Goal: Task Accomplishment & Management: Understand process/instructions

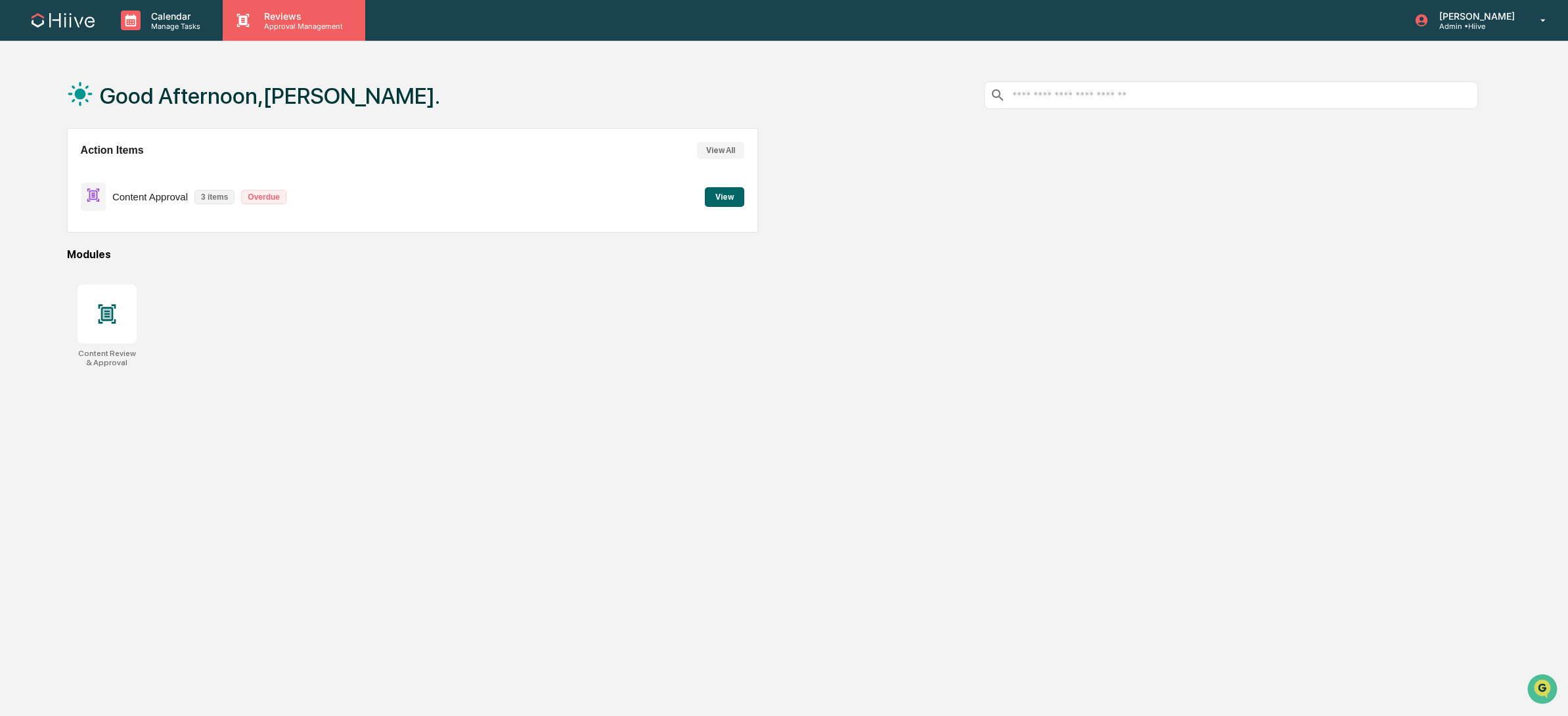
click at [281, 22] on p "Approval Management" at bounding box center [301, 26] width 96 height 9
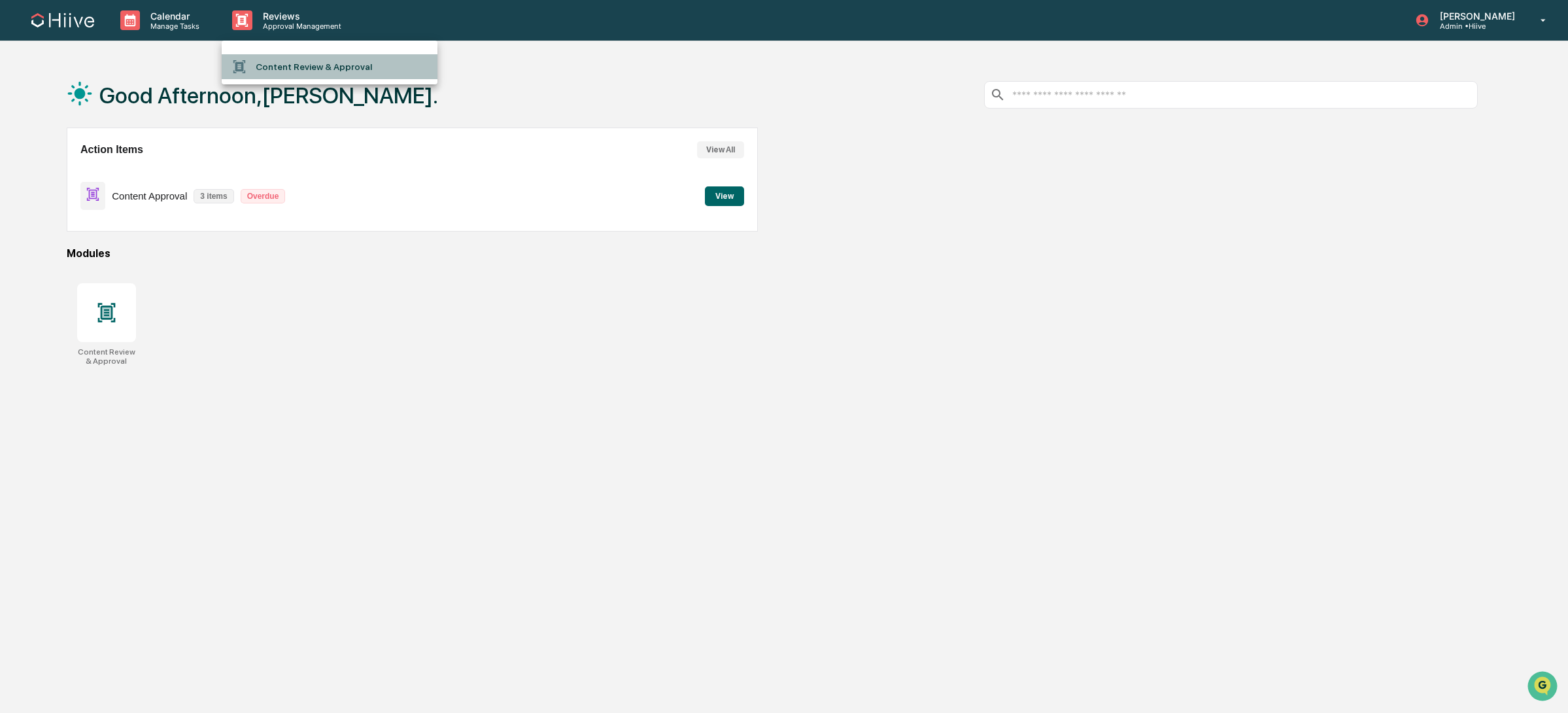
click at [373, 70] on li "Content Review & Approval" at bounding box center [329, 67] width 215 height 25
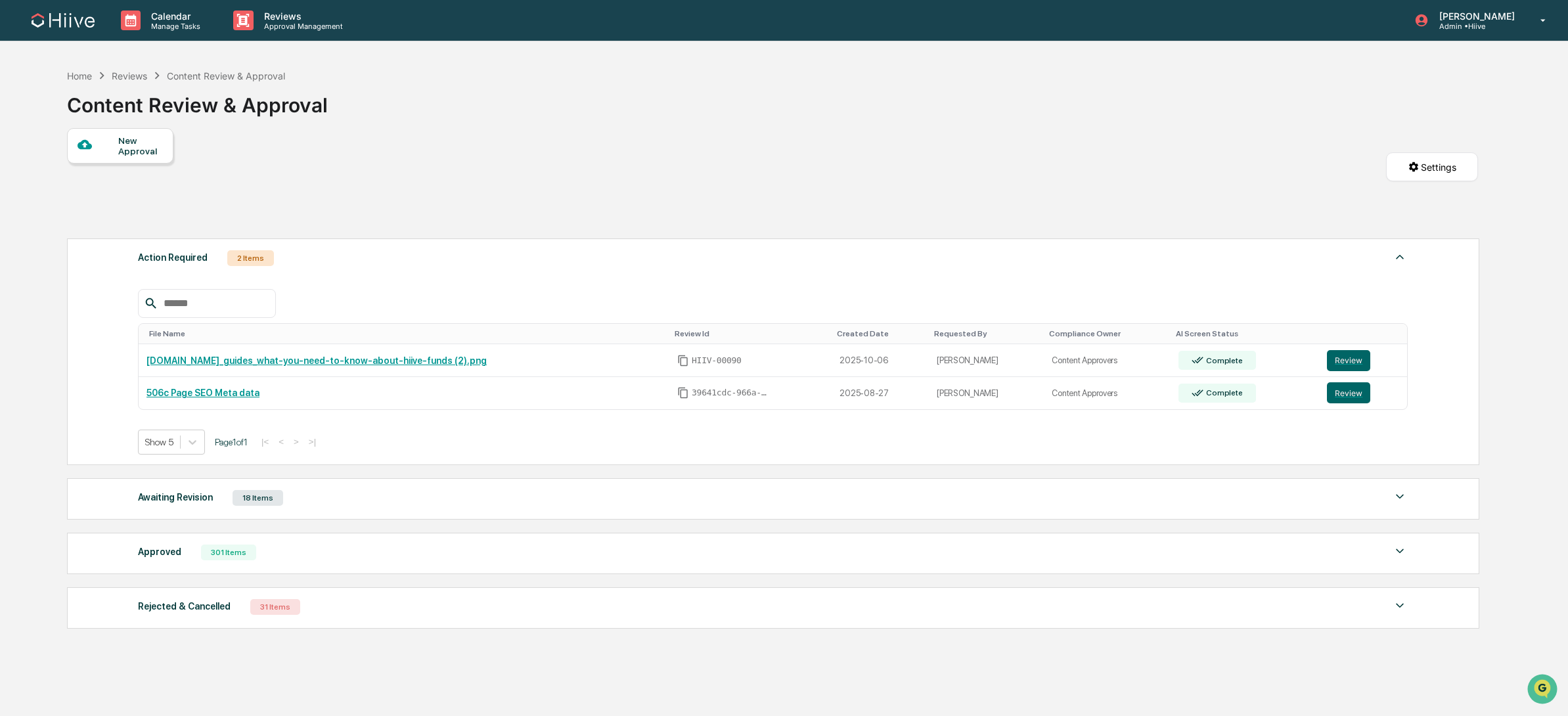
click at [175, 548] on div "Approved" at bounding box center [160, 551] width 44 height 17
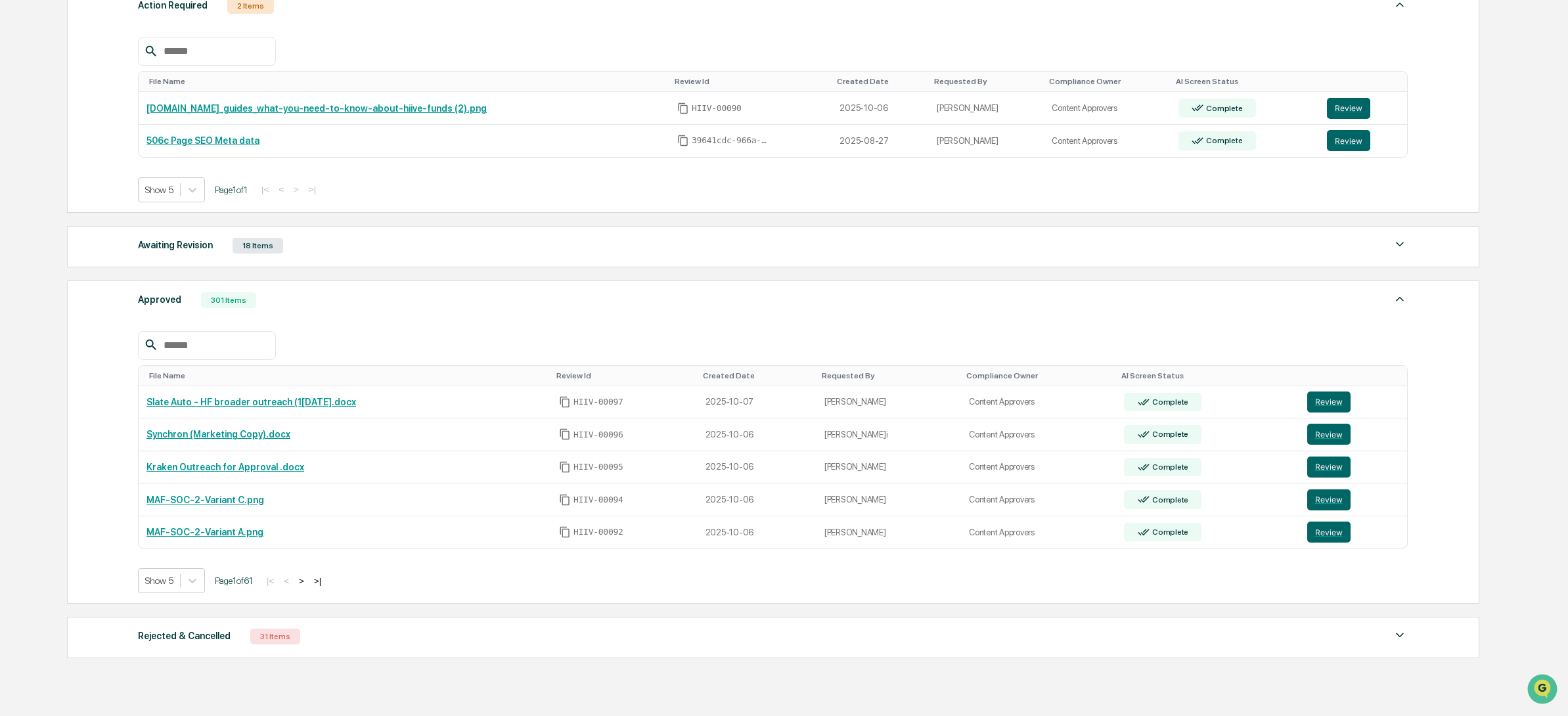
scroll to position [285, 0]
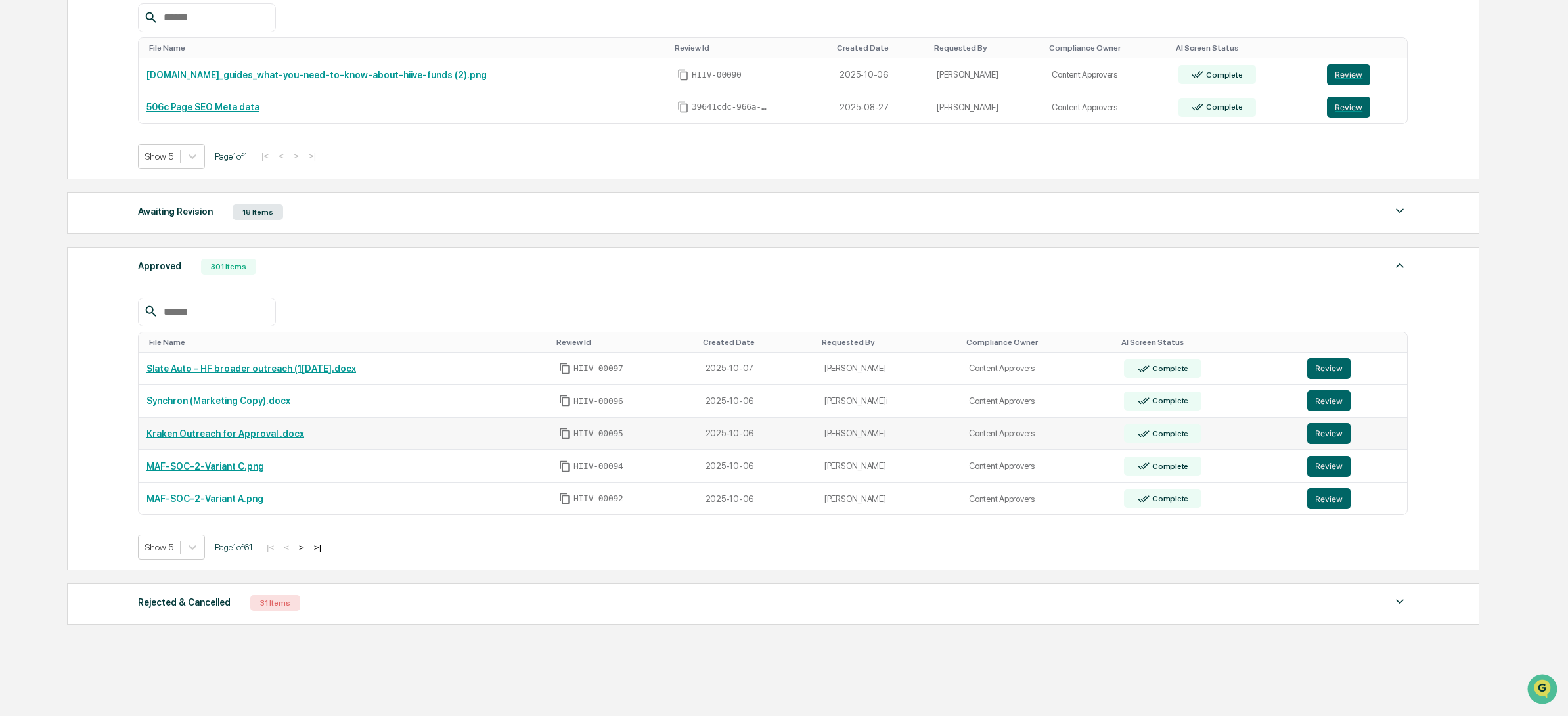
click at [263, 432] on link "Kraken Outreach for Approval .docx" at bounding box center [226, 434] width 158 height 11
click at [1344, 434] on button "Review" at bounding box center [1329, 434] width 44 height 21
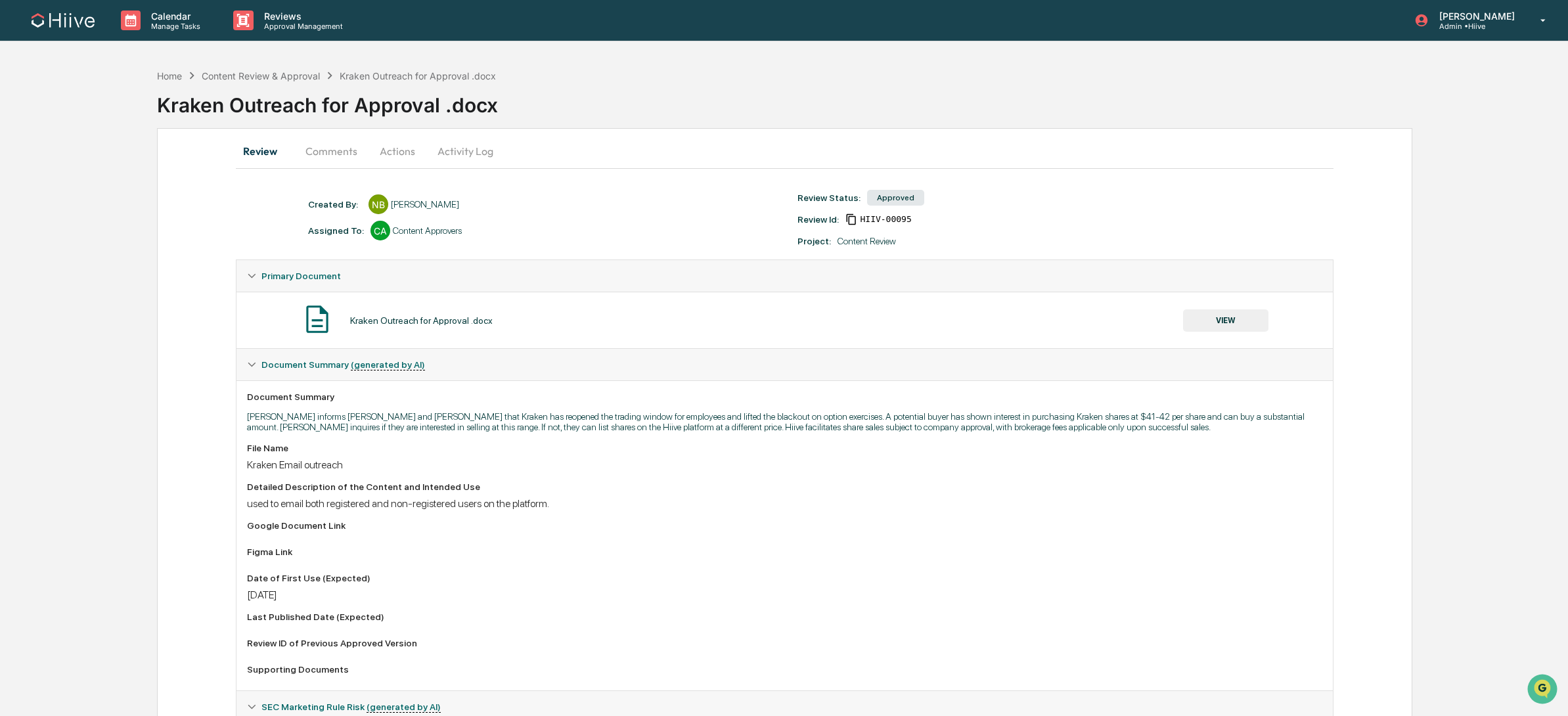
click at [350, 150] on button "Comments" at bounding box center [331, 151] width 73 height 32
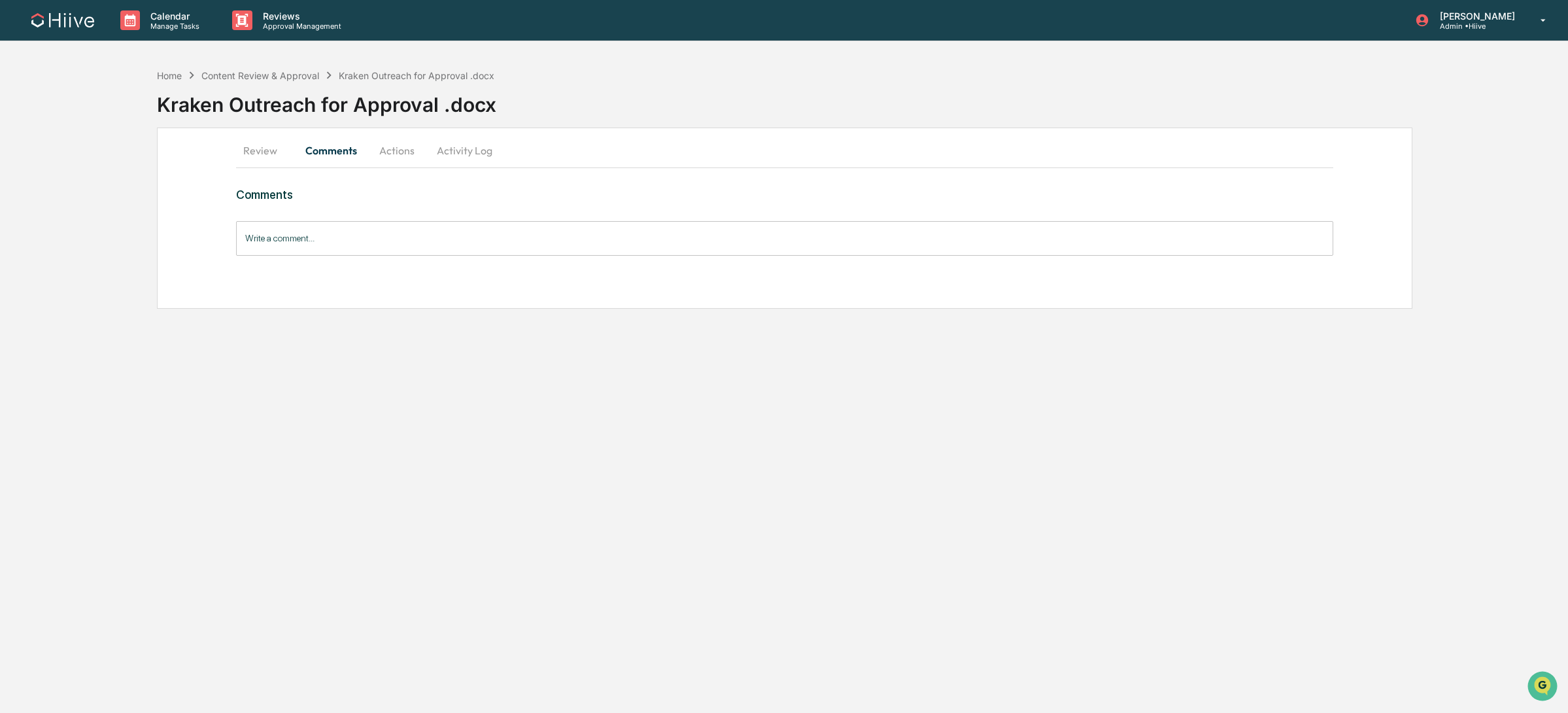
click at [396, 156] on button "Actions" at bounding box center [396, 150] width 59 height 31
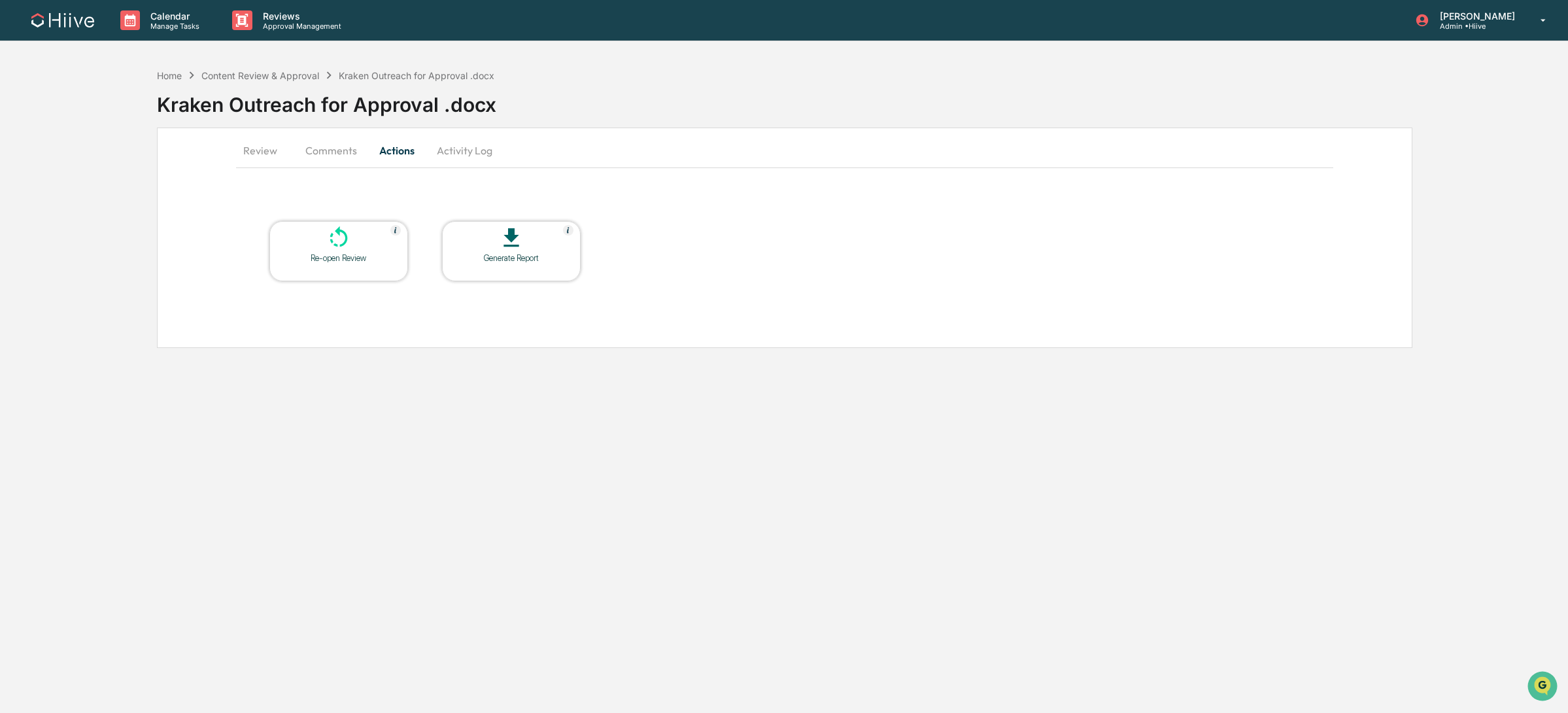
click at [262, 144] on button "Review" at bounding box center [265, 150] width 59 height 31
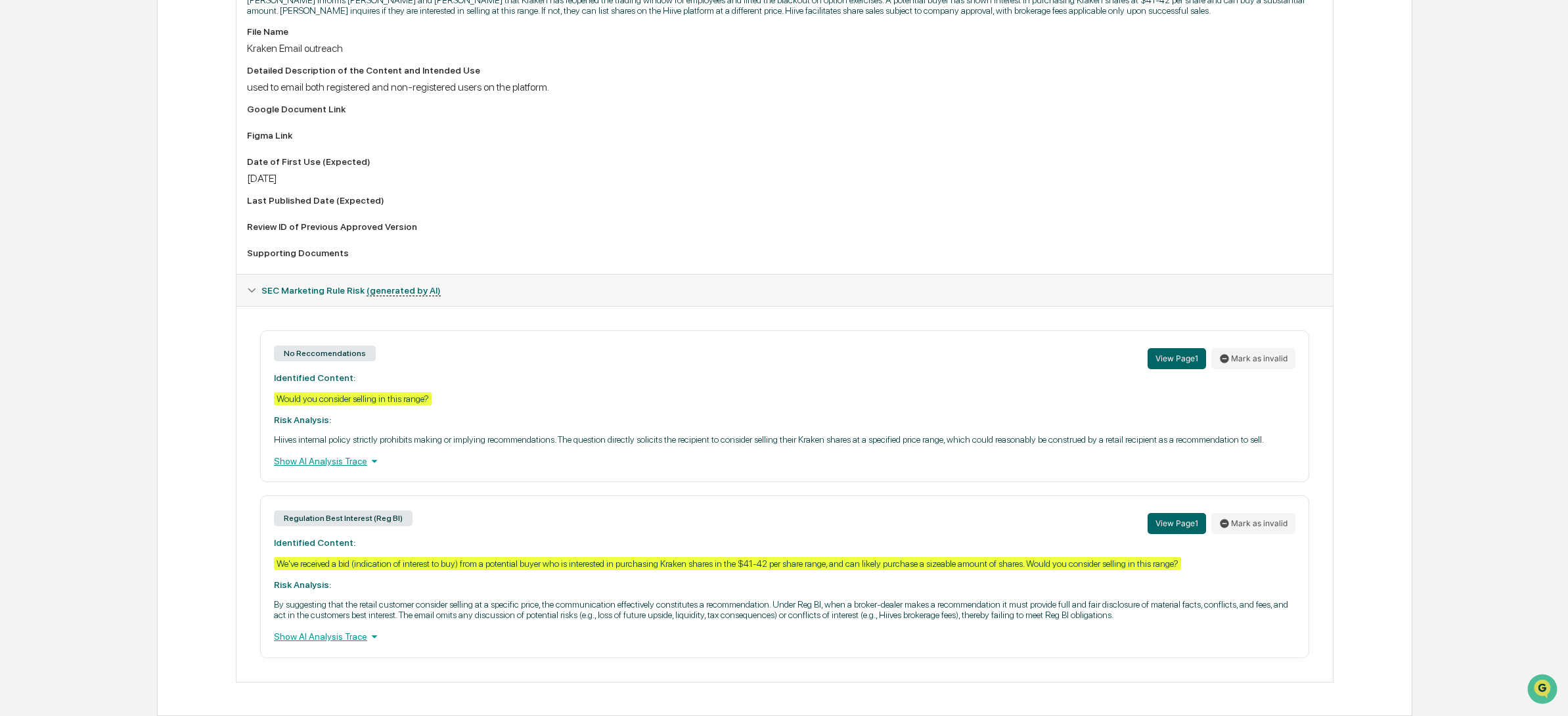
scroll to position [440, 0]
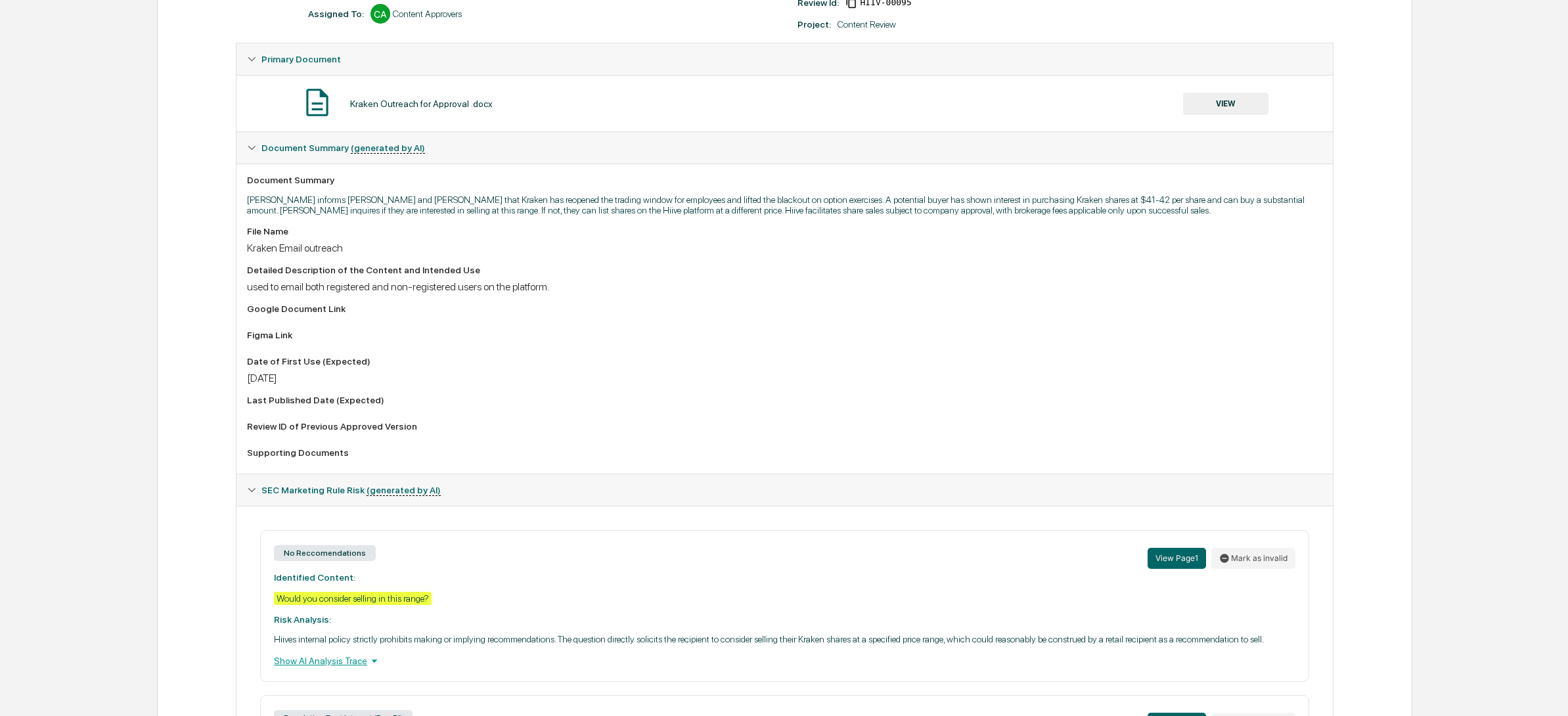
click at [1237, 101] on button "VIEW" at bounding box center [1226, 104] width 86 height 23
